Goal: Task Accomplishment & Management: Manage account settings

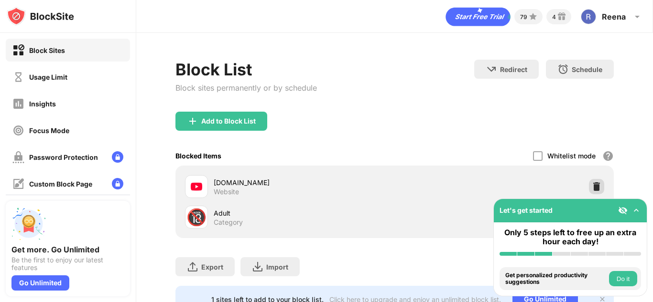
click at [592, 185] on img at bounding box center [597, 187] width 10 height 10
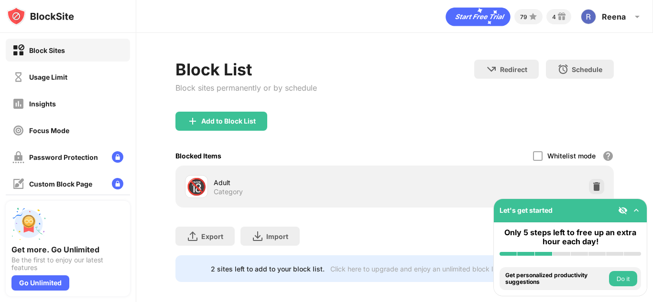
click at [280, 63] on div "Block List" at bounding box center [245, 70] width 141 height 20
click at [226, 122] on div "Add to Block List" at bounding box center [228, 122] width 54 height 8
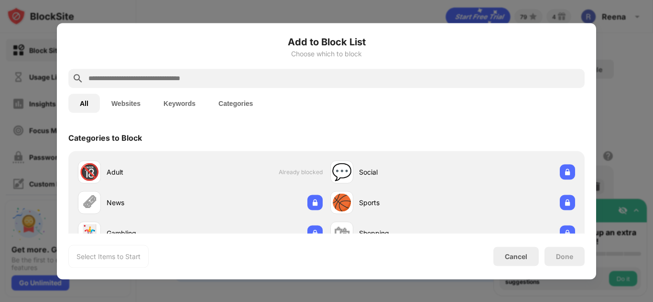
click at [206, 79] on input "text" at bounding box center [333, 78] width 493 height 11
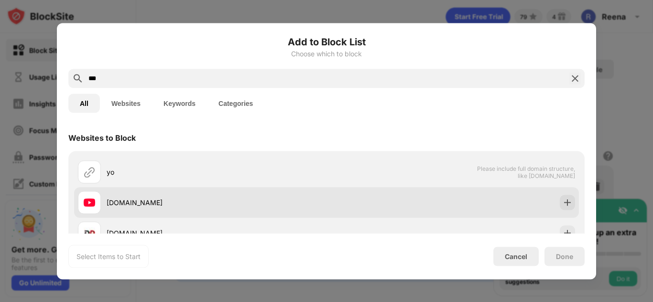
type input "***"
click at [562, 207] on img at bounding box center [567, 203] width 10 height 10
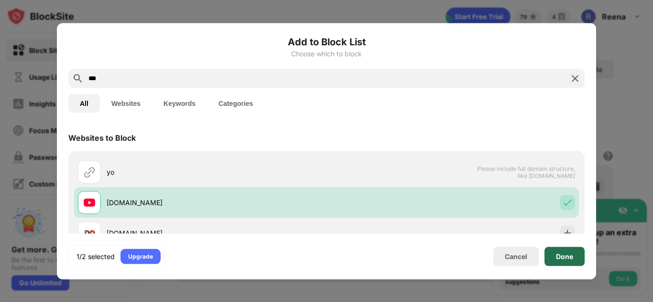
click at [564, 261] on div "Done" at bounding box center [564, 256] width 40 height 19
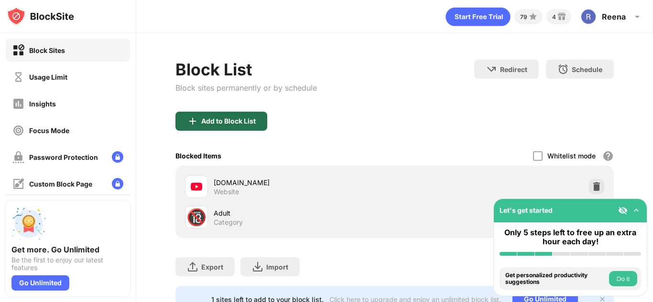
click at [237, 117] on div "Add to Block List" at bounding box center [221, 121] width 92 height 19
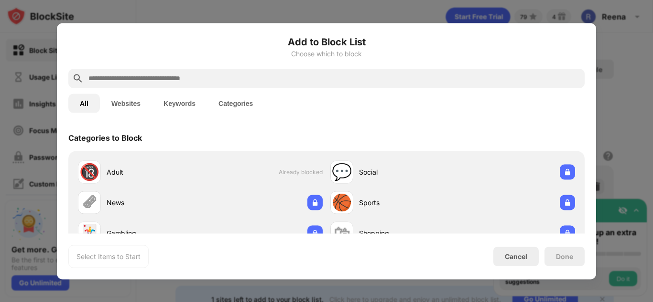
click at [247, 78] on input "text" at bounding box center [333, 78] width 493 height 11
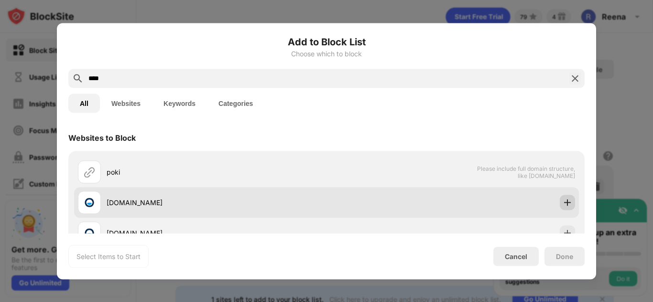
type input "****"
click at [562, 203] on img at bounding box center [567, 203] width 10 height 10
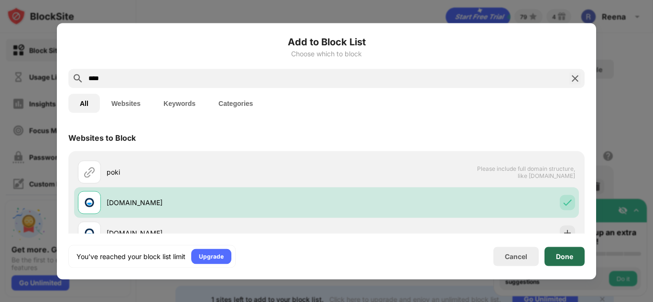
click at [564, 254] on div "Done" at bounding box center [564, 257] width 17 height 8
